Goal: Task Accomplishment & Management: Complete application form

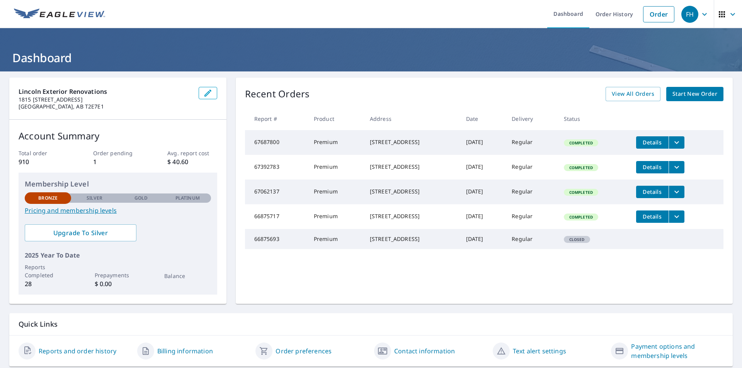
click at [674, 93] on span "Start New Order" at bounding box center [694, 94] width 45 height 10
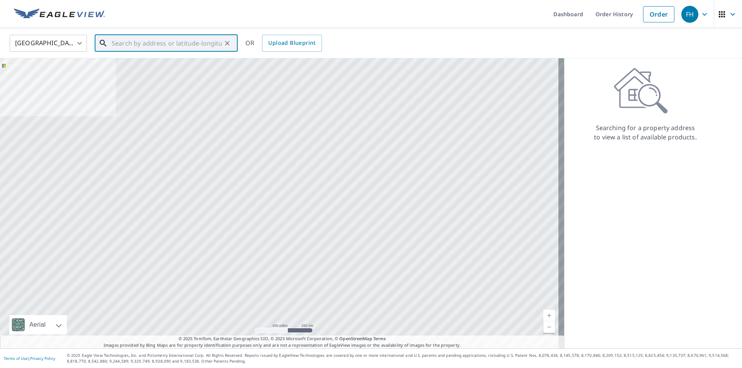
click at [113, 42] on input "text" at bounding box center [167, 43] width 110 height 22
click at [41, 41] on body "FH FH Dashboard Order History Order FH United States US ​ ​ OR Upload Blueprint…" at bounding box center [371, 184] width 742 height 368
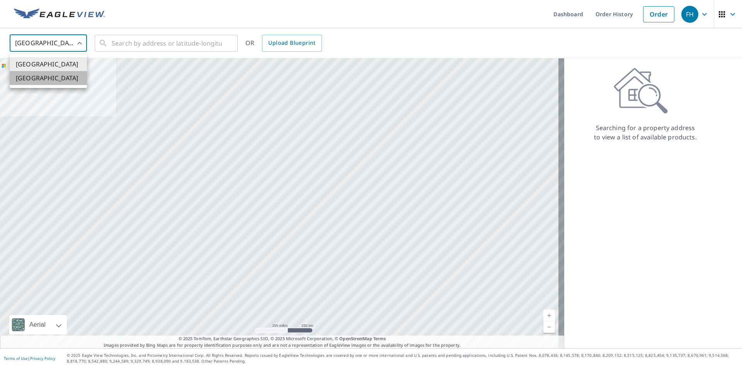
drag, startPoint x: 48, startPoint y: 76, endPoint x: 109, endPoint y: 61, distance: 62.8
click at [48, 76] on li "[GEOGRAPHIC_DATA]" at bounding box center [48, 78] width 77 height 14
type input "CA"
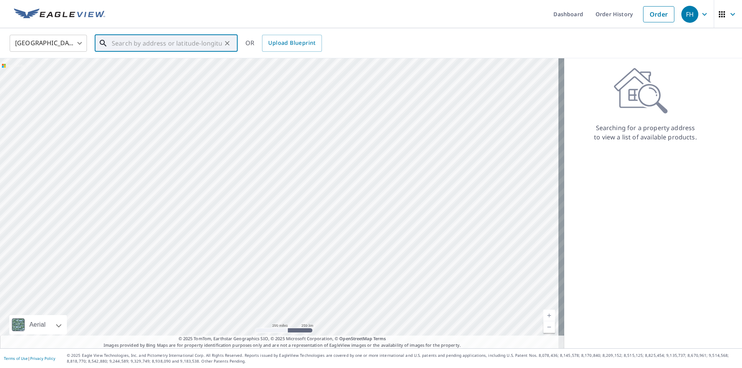
click at [133, 47] on input "text" at bounding box center [167, 43] width 110 height 22
click at [174, 69] on span "[STREET_ADDRESS][PERSON_NAME]" at bounding box center [170, 65] width 121 height 9
type input "[STREET_ADDRESS][PERSON_NAME]"
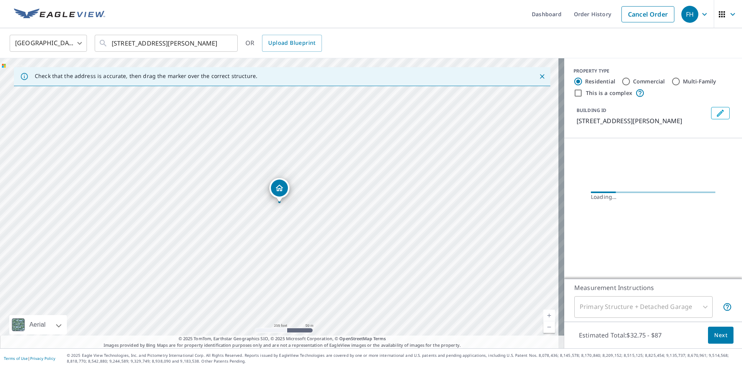
click at [715, 337] on span "Next" at bounding box center [720, 336] width 13 height 10
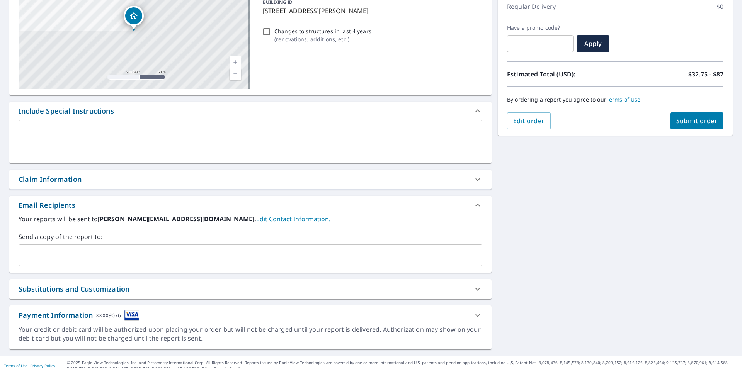
scroll to position [118, 0]
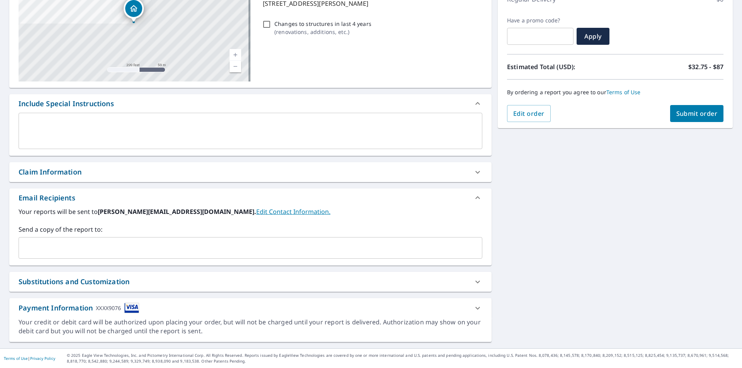
click at [131, 241] on input "text" at bounding box center [244, 248] width 445 height 15
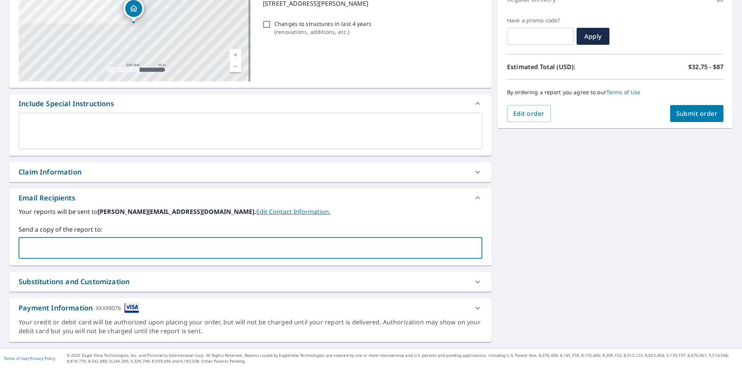
click at [606, 274] on div "[STREET_ADDRESS][GEOGRAPHIC_DATA][PERSON_NAME] A standard road map Aerial A det…" at bounding box center [371, 150] width 742 height 395
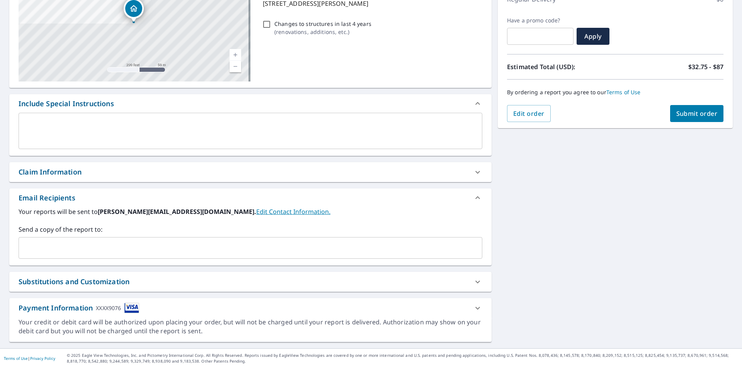
click at [684, 113] on span "Submit order" at bounding box center [696, 113] width 41 height 9
checkbox input "true"
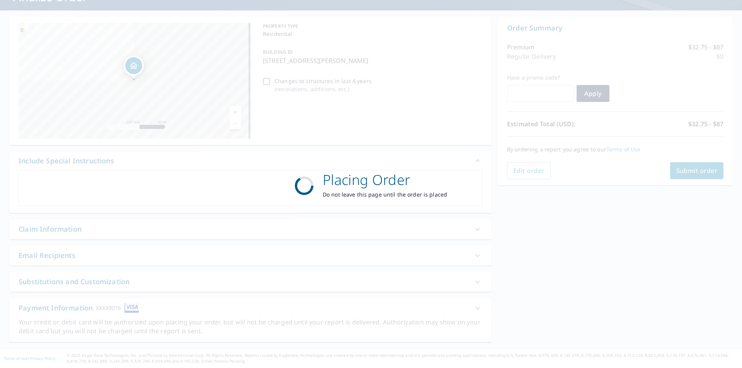
scroll to position [61, 0]
